Goal: Information Seeking & Learning: Learn about a topic

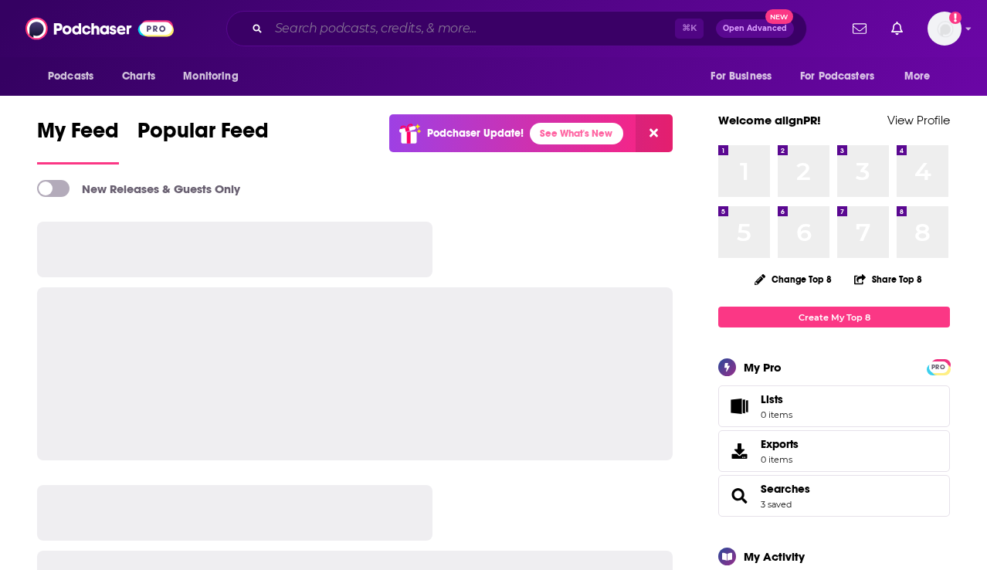
click at [406, 39] on input "Search podcasts, credits, & more..." at bounding box center [472, 28] width 406 height 25
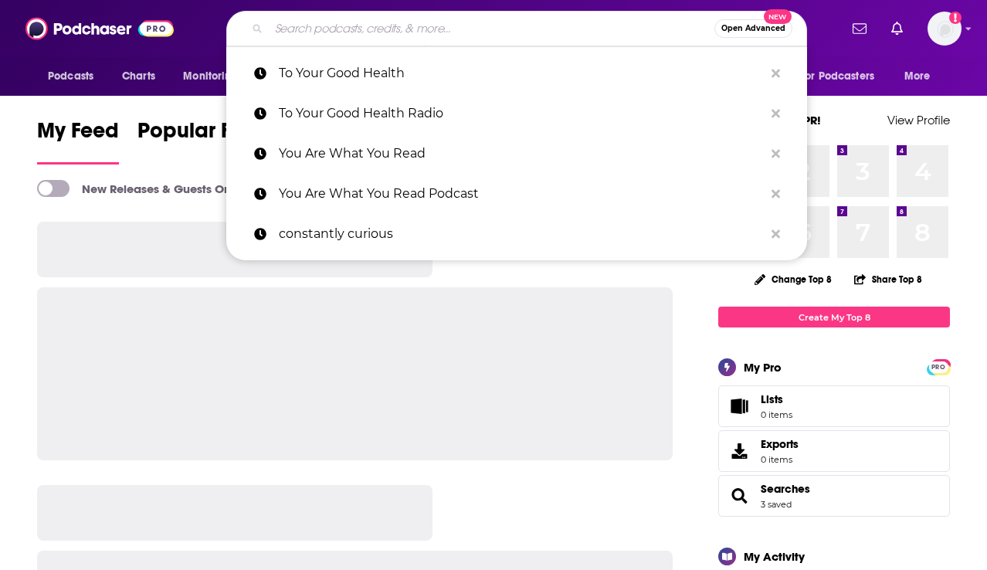
paste input "MissJudged podcast"
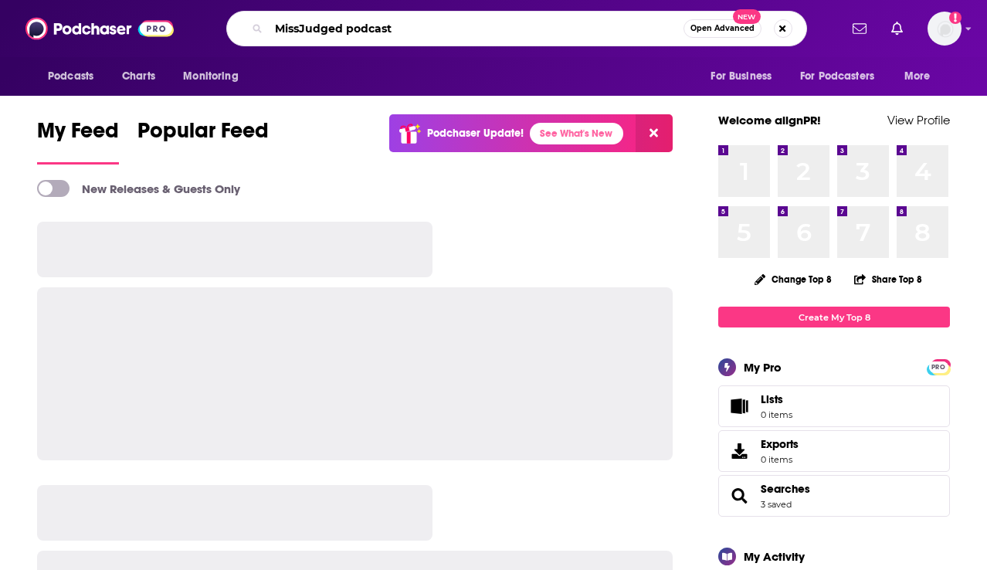
type input "MissJudged podcast"
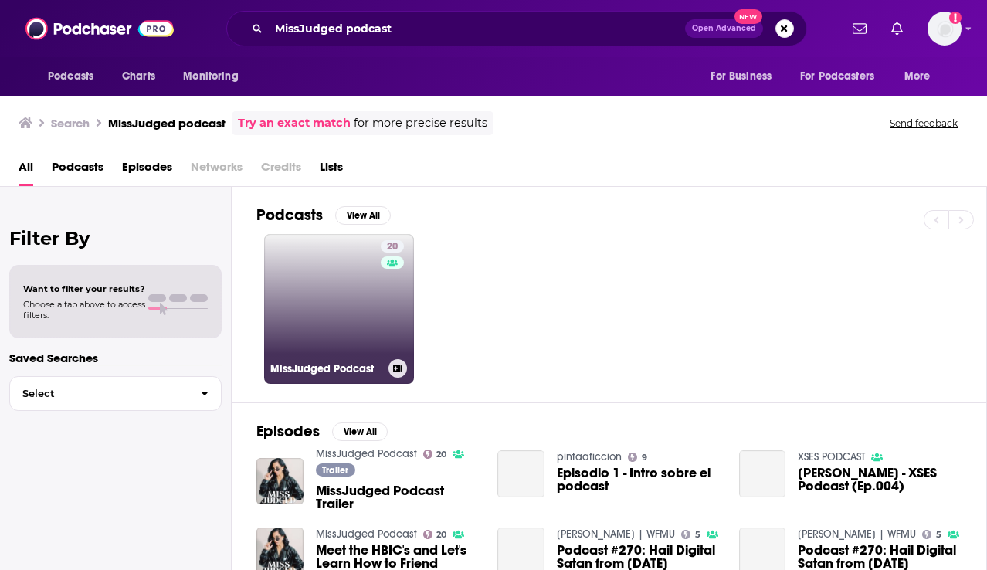
click at [348, 295] on link "20 MissJudged Podcast" at bounding box center [339, 309] width 150 height 150
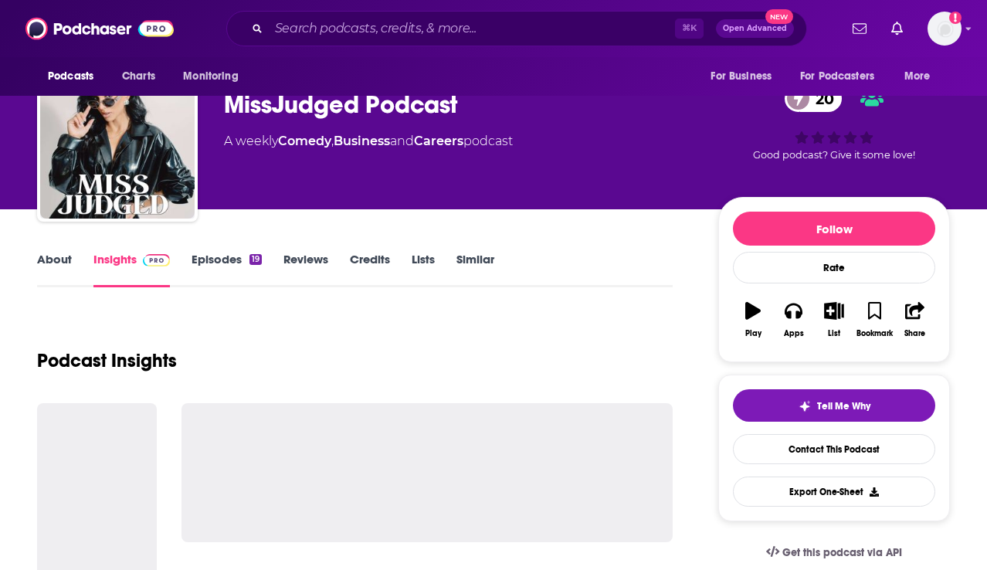
scroll to position [32, 0]
